Goal: Task Accomplishment & Management: Use online tool/utility

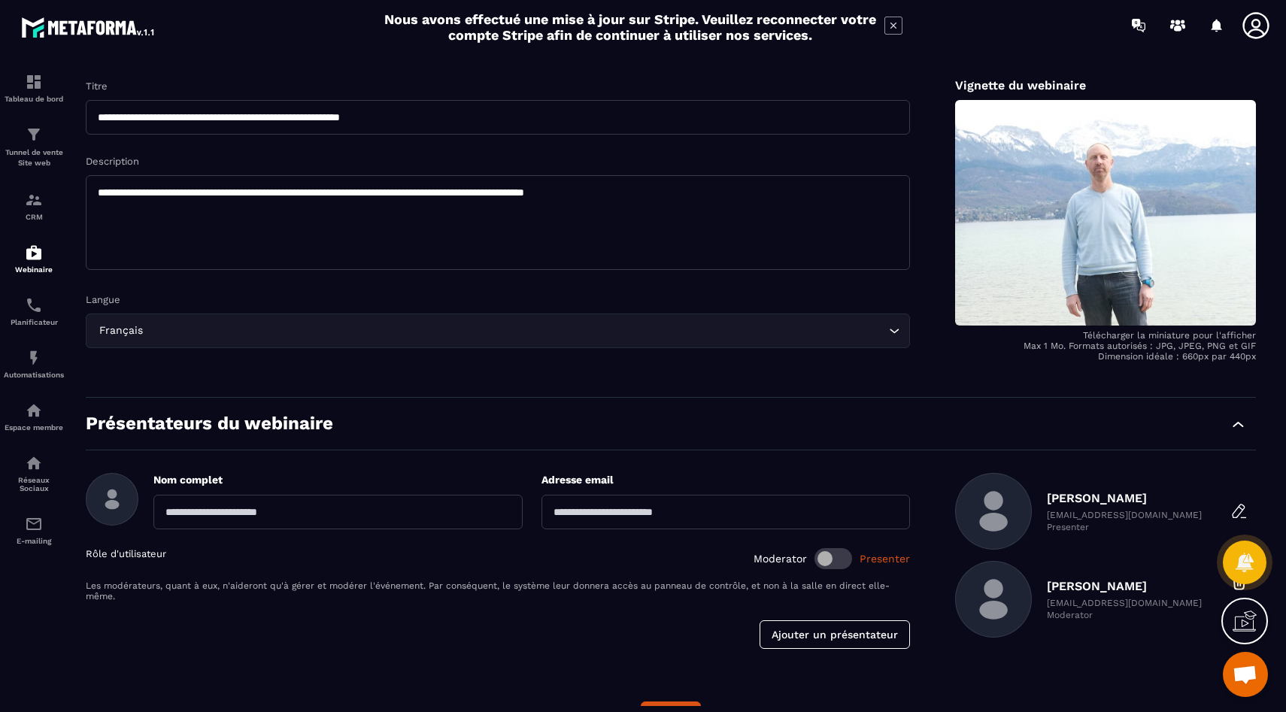
scroll to position [146, 0]
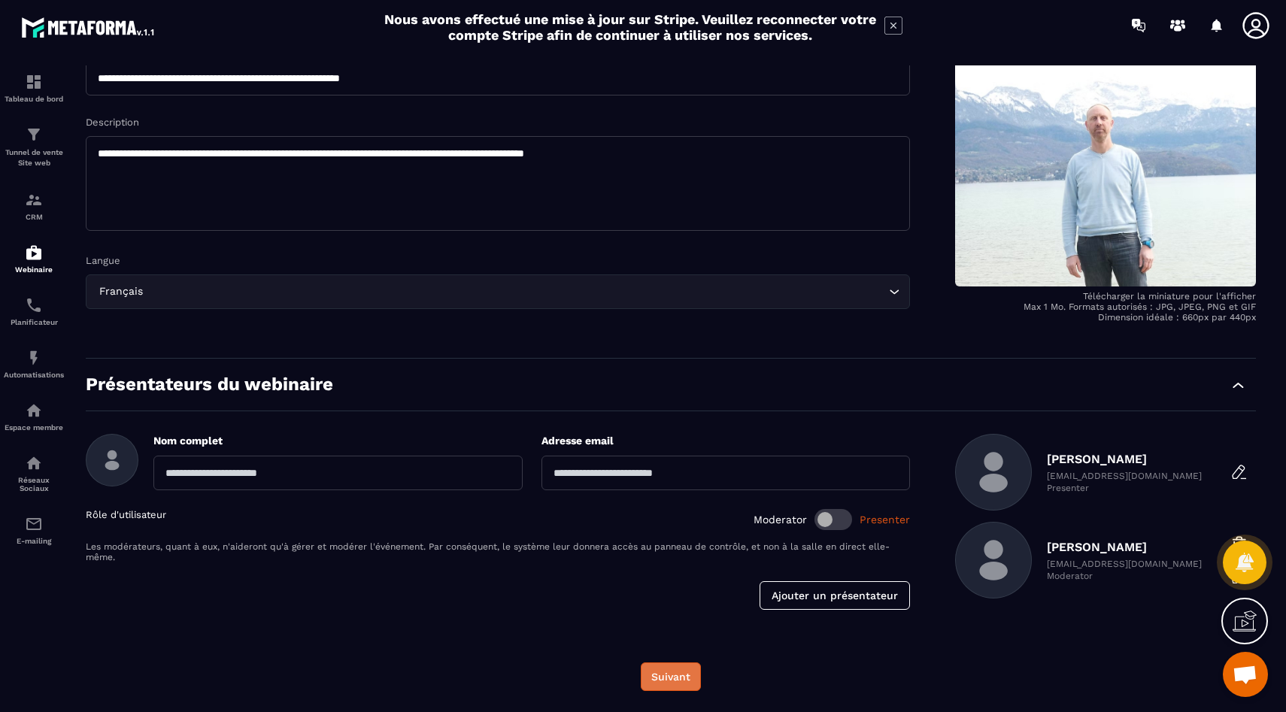
click at [657, 676] on button "Suivant" at bounding box center [671, 677] width 60 height 29
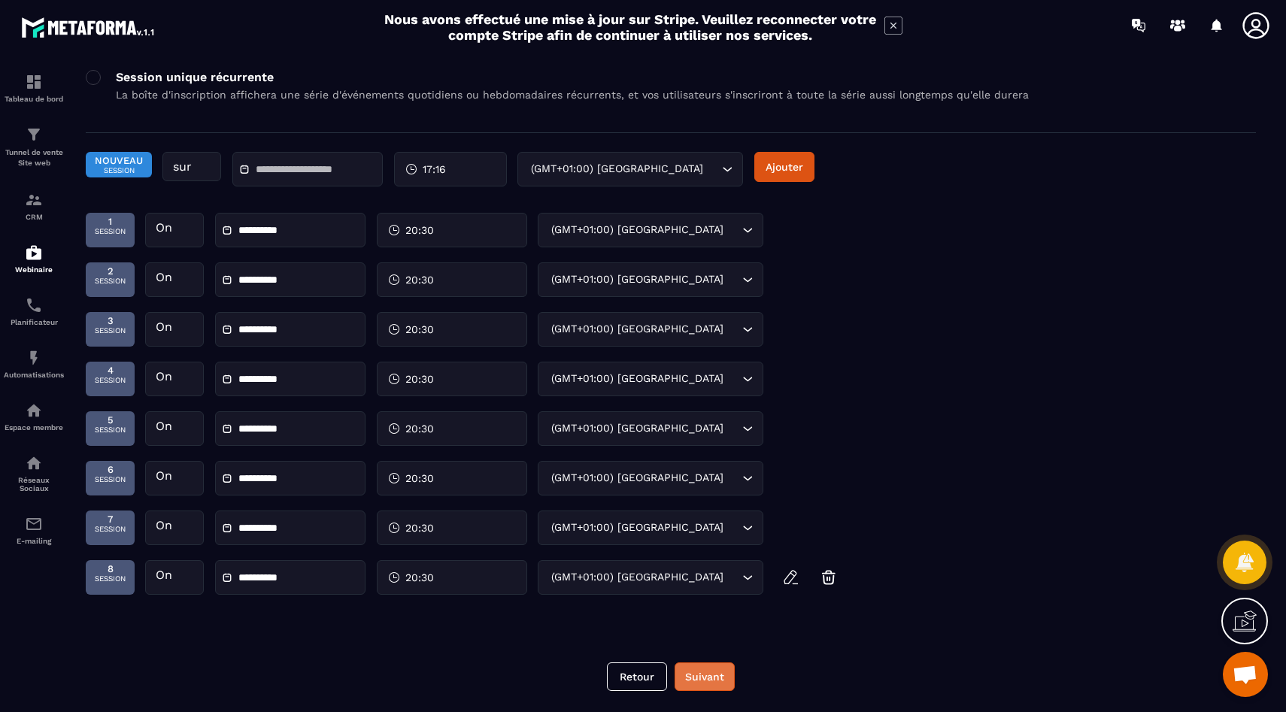
click at [703, 678] on button "Suivant" at bounding box center [705, 677] width 60 height 29
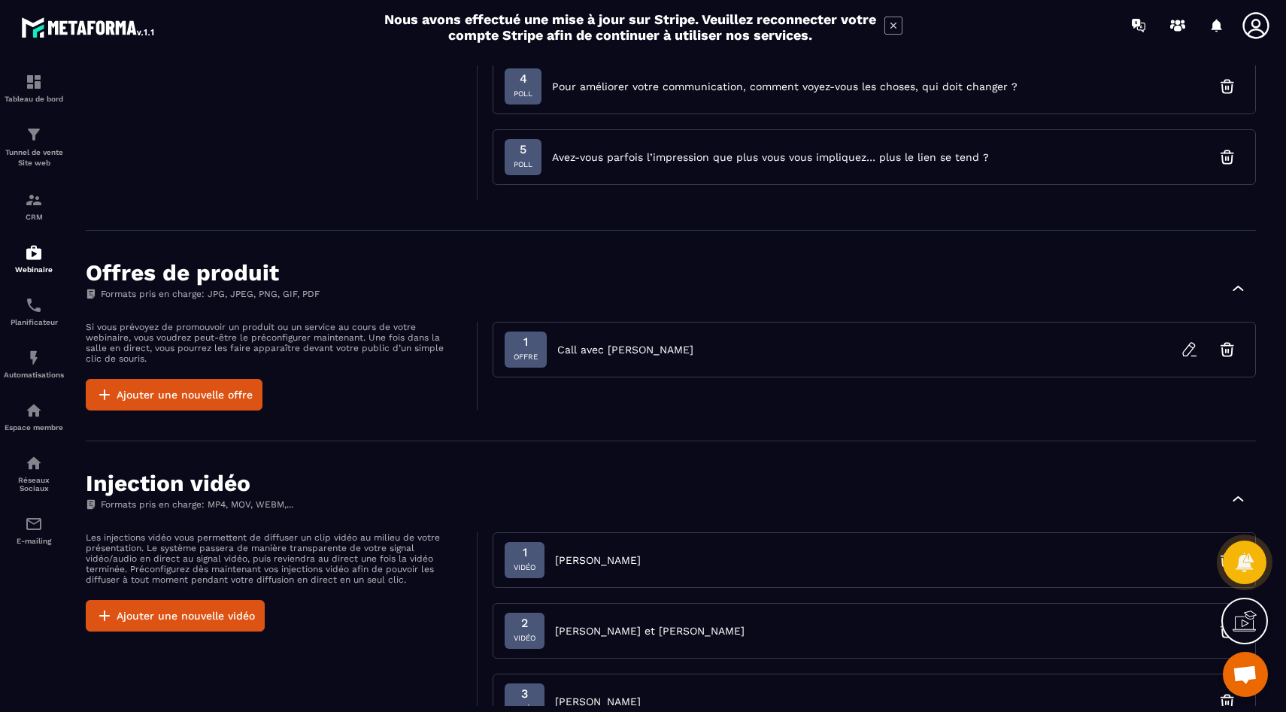
scroll to position [611, 0]
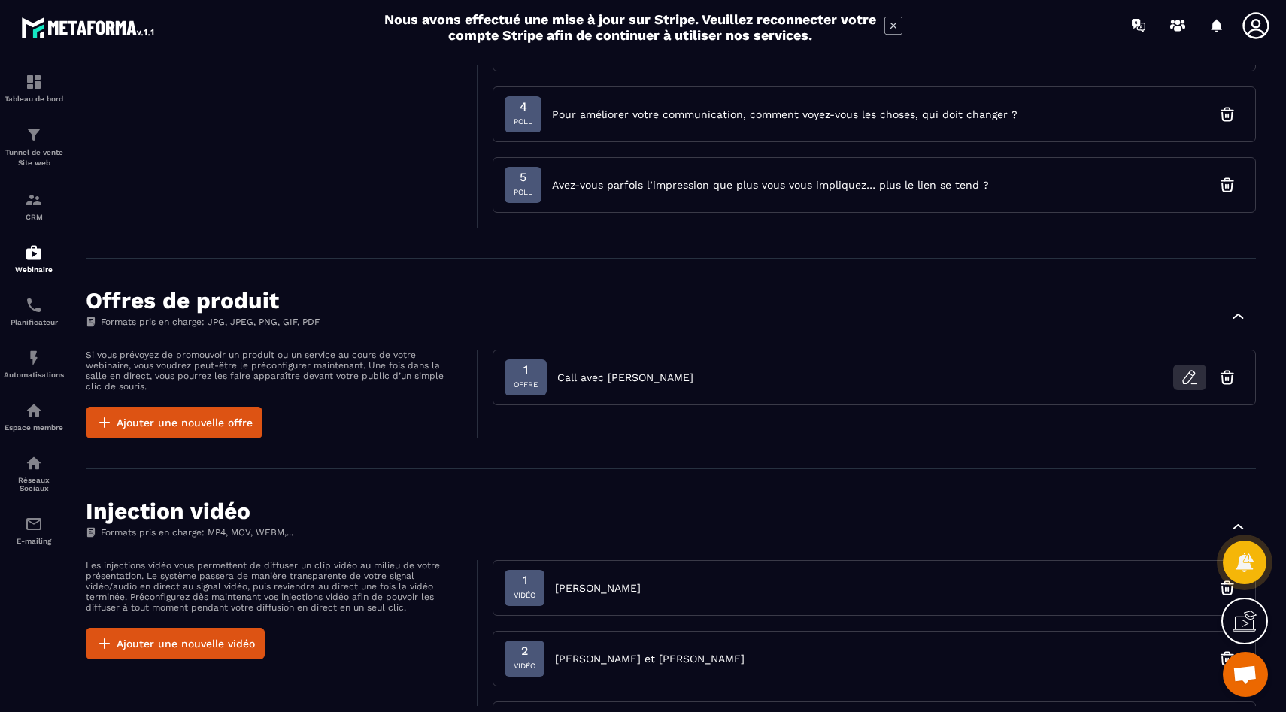
click at [1184, 386] on icon "button" at bounding box center [1190, 378] width 18 height 18
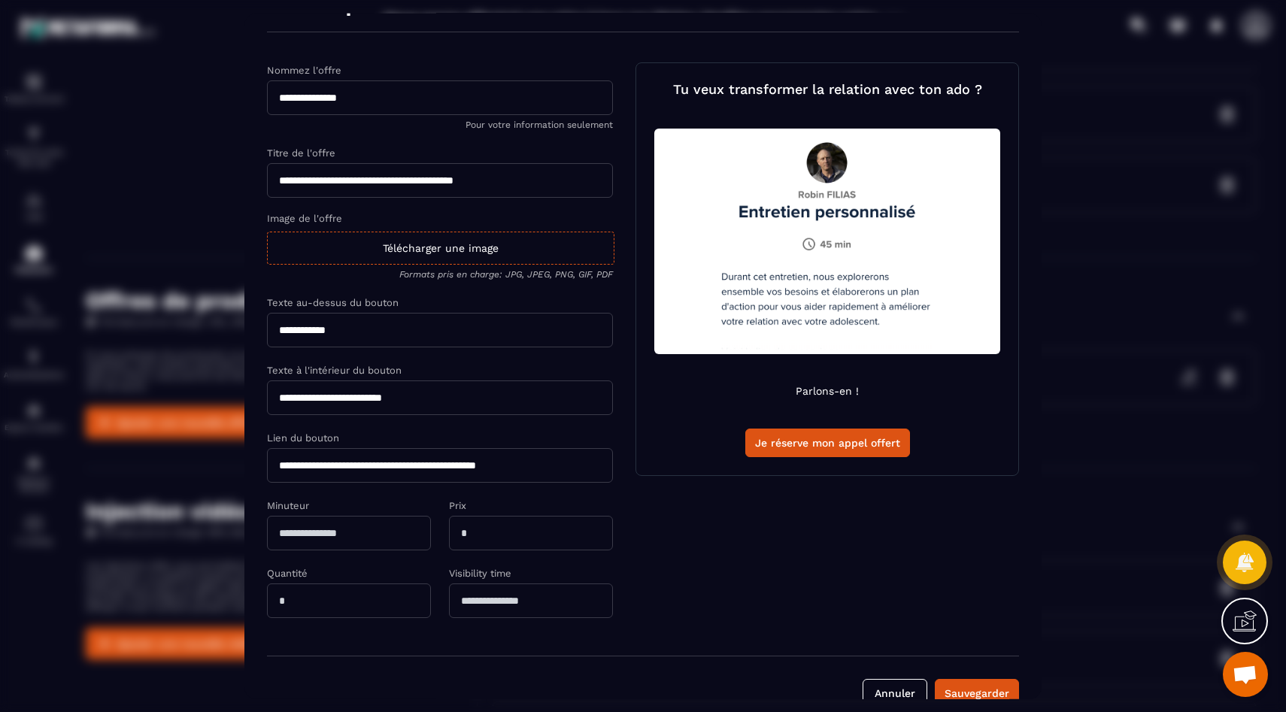
scroll to position [72, 0]
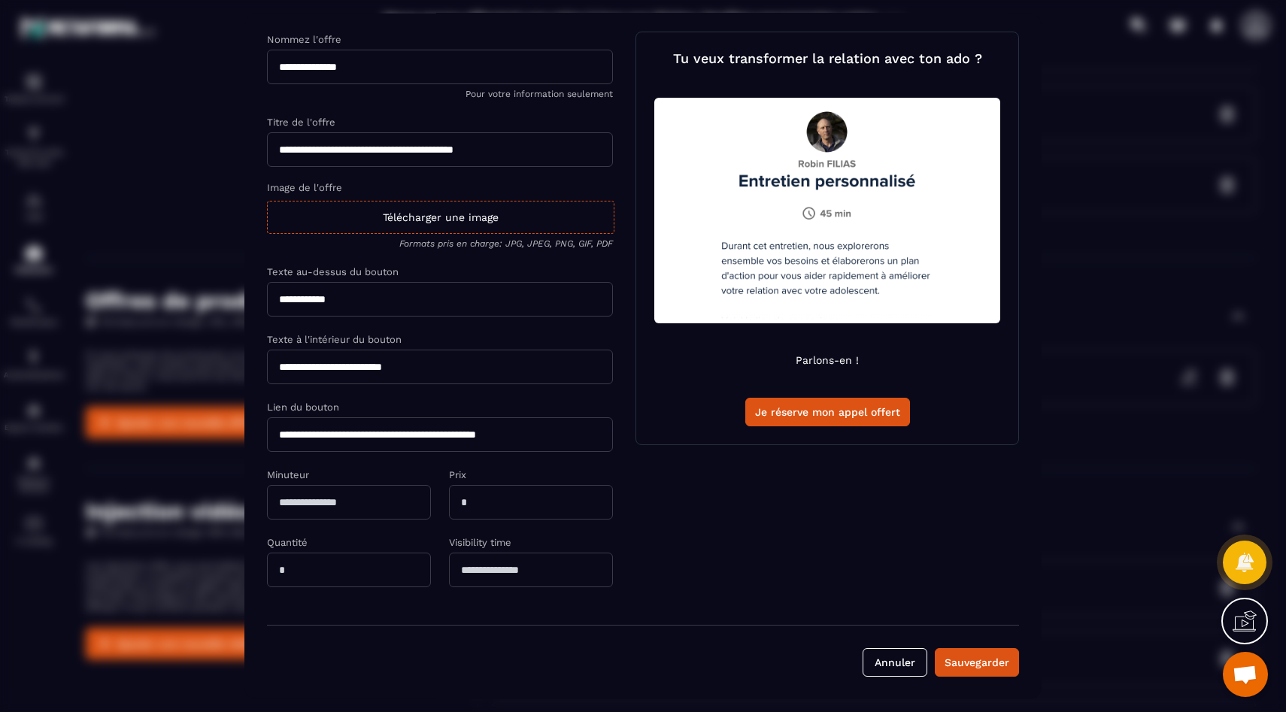
click at [374, 438] on input "**********" at bounding box center [440, 434] width 346 height 35
paste input "Modal window"
type input "**********"
click at [975, 655] on div "Sauvegarder" at bounding box center [977, 661] width 65 height 15
click at [902, 660] on button "Annuler" at bounding box center [895, 662] width 65 height 29
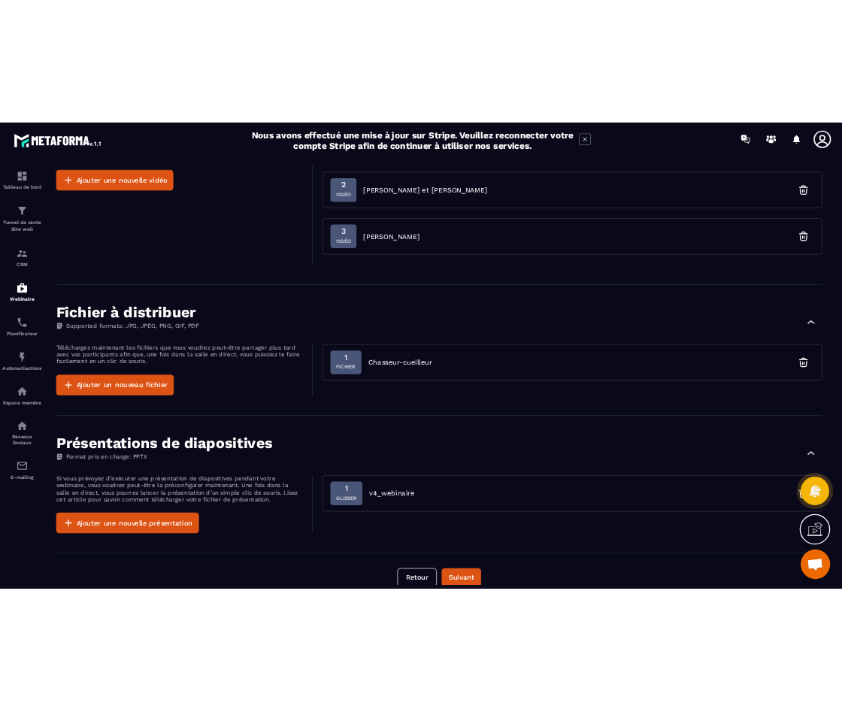
scroll to position [1153, 0]
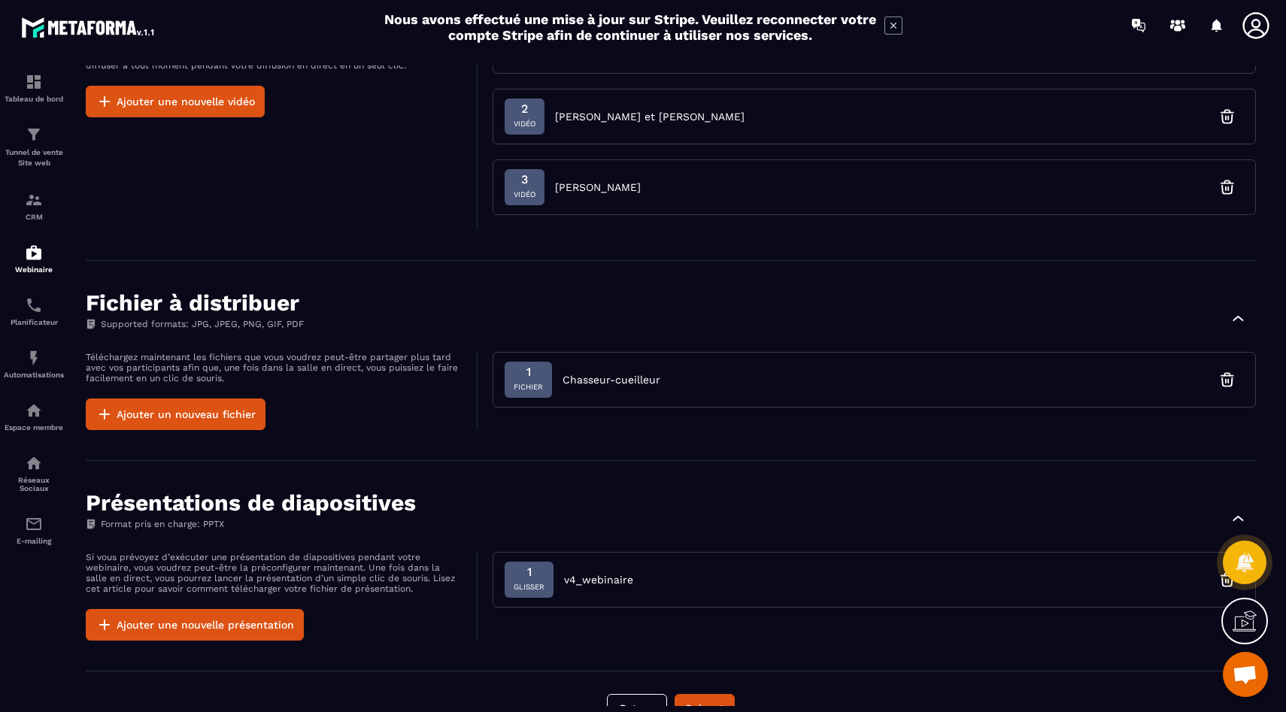
click at [568, 591] on div "1 glisser v4_webinaire" at bounding box center [569, 580] width 129 height 36
click at [541, 585] on span "glisser" at bounding box center [529, 587] width 31 height 15
click at [578, 584] on span "v4_webinaire" at bounding box center [598, 579] width 69 height 15
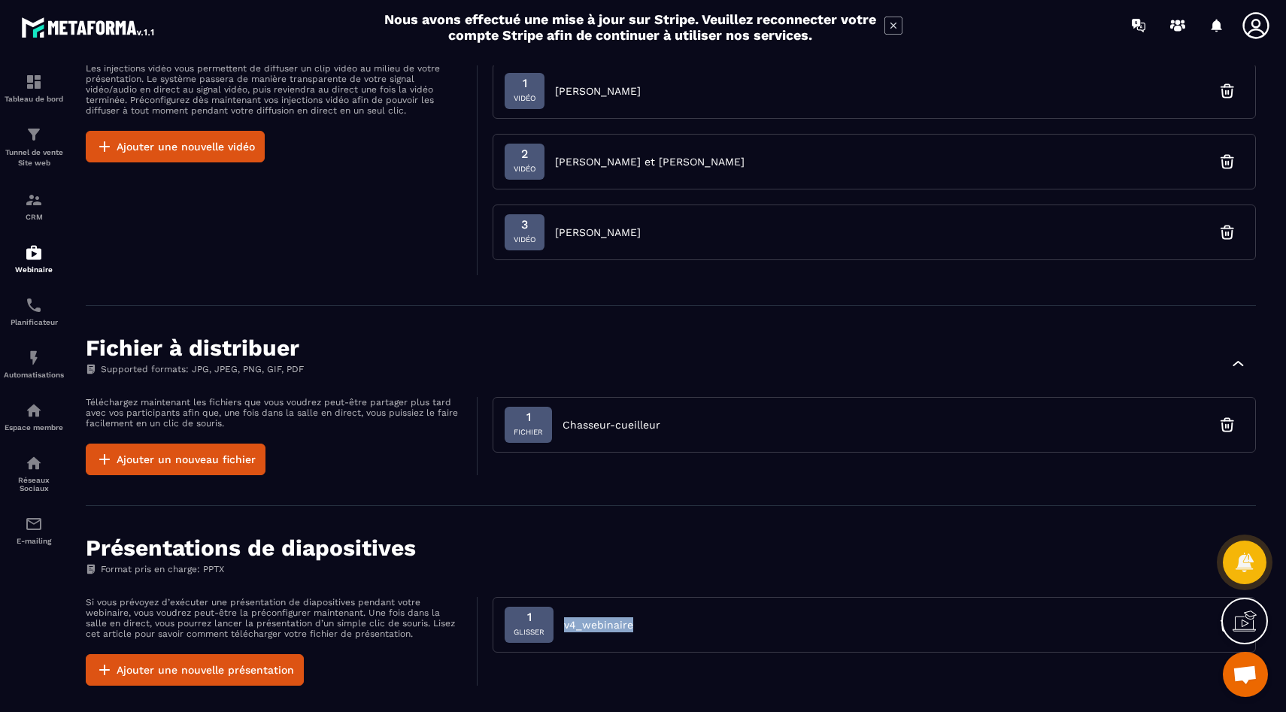
scroll to position [1185, 0]
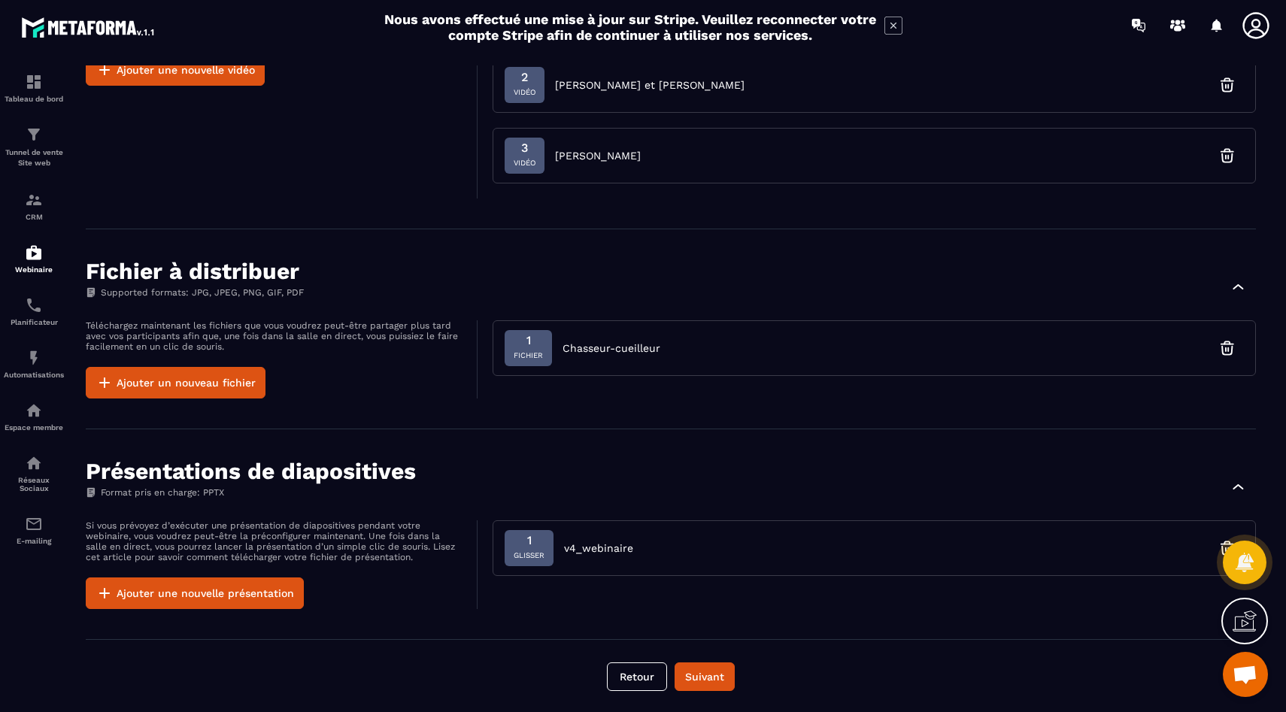
click at [622, 601] on div "1 glisser v4_webinaire" at bounding box center [874, 564] width 763 height 89
click at [599, 604] on div "1 glisser v4_webinaire" at bounding box center [874, 564] width 763 height 89
